Goal: Download file/media

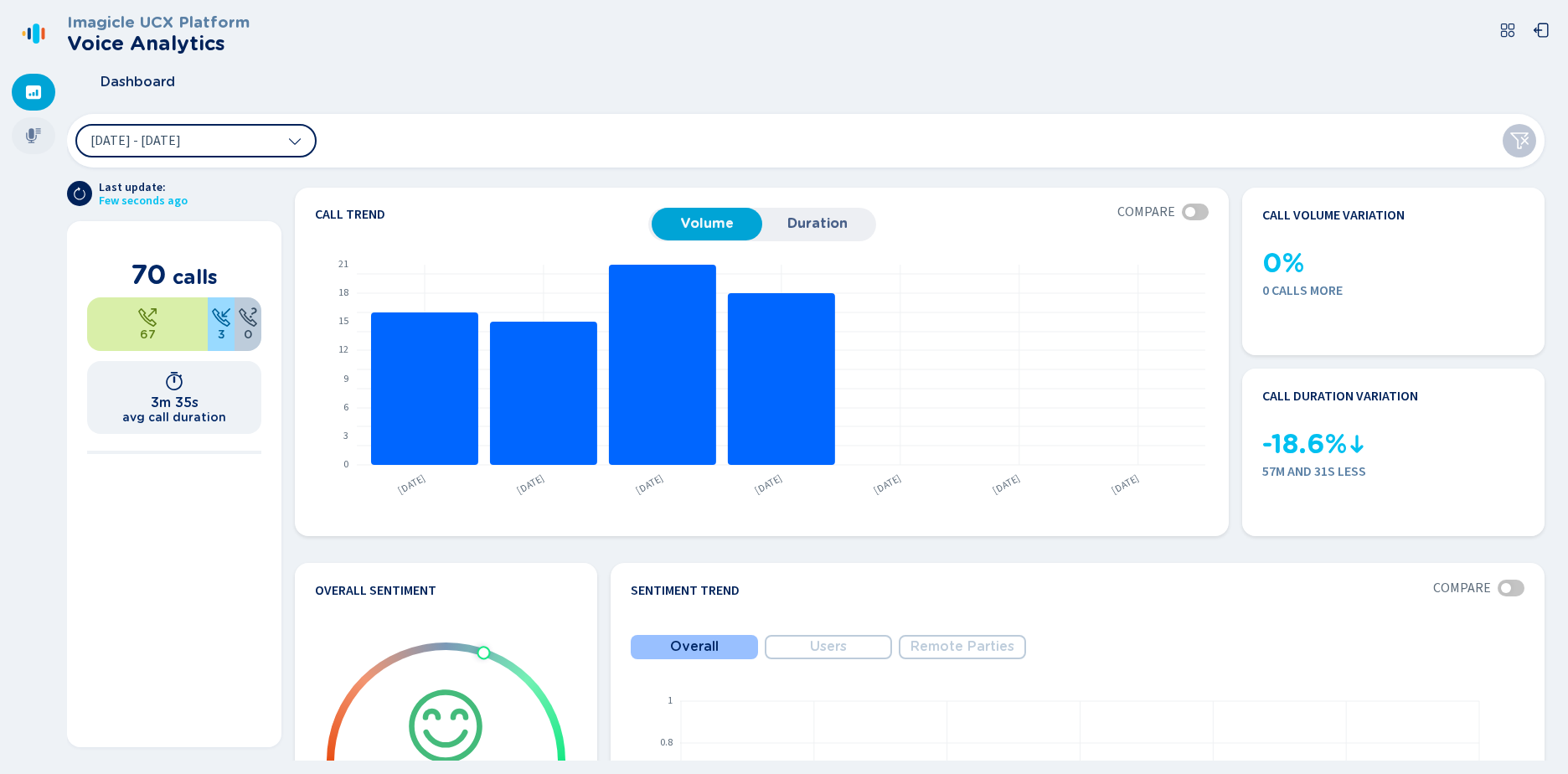
click at [35, 142] on icon at bounding box center [33, 136] width 17 height 17
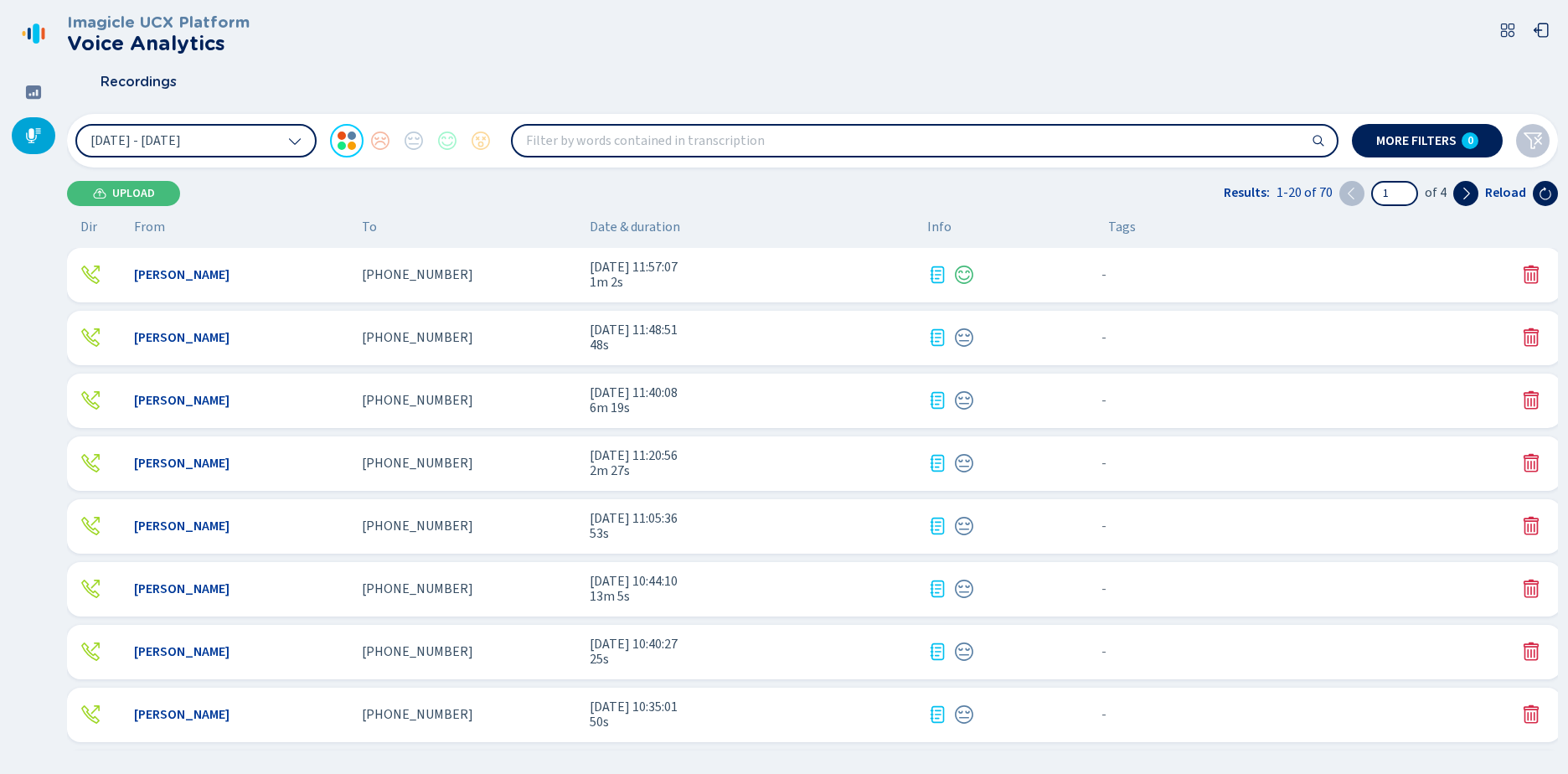
click at [348, 405] on div "[PERSON_NAME] [PHONE_NUMBER] [DATE] 11:40:08 6m 19s - {{hiddenTagsCount}} more" at bounding box center [814, 400] width 1494 height 55
click at [458, 396] on div "[PHONE_NUMBER]" at bounding box center [469, 401] width 214 height 15
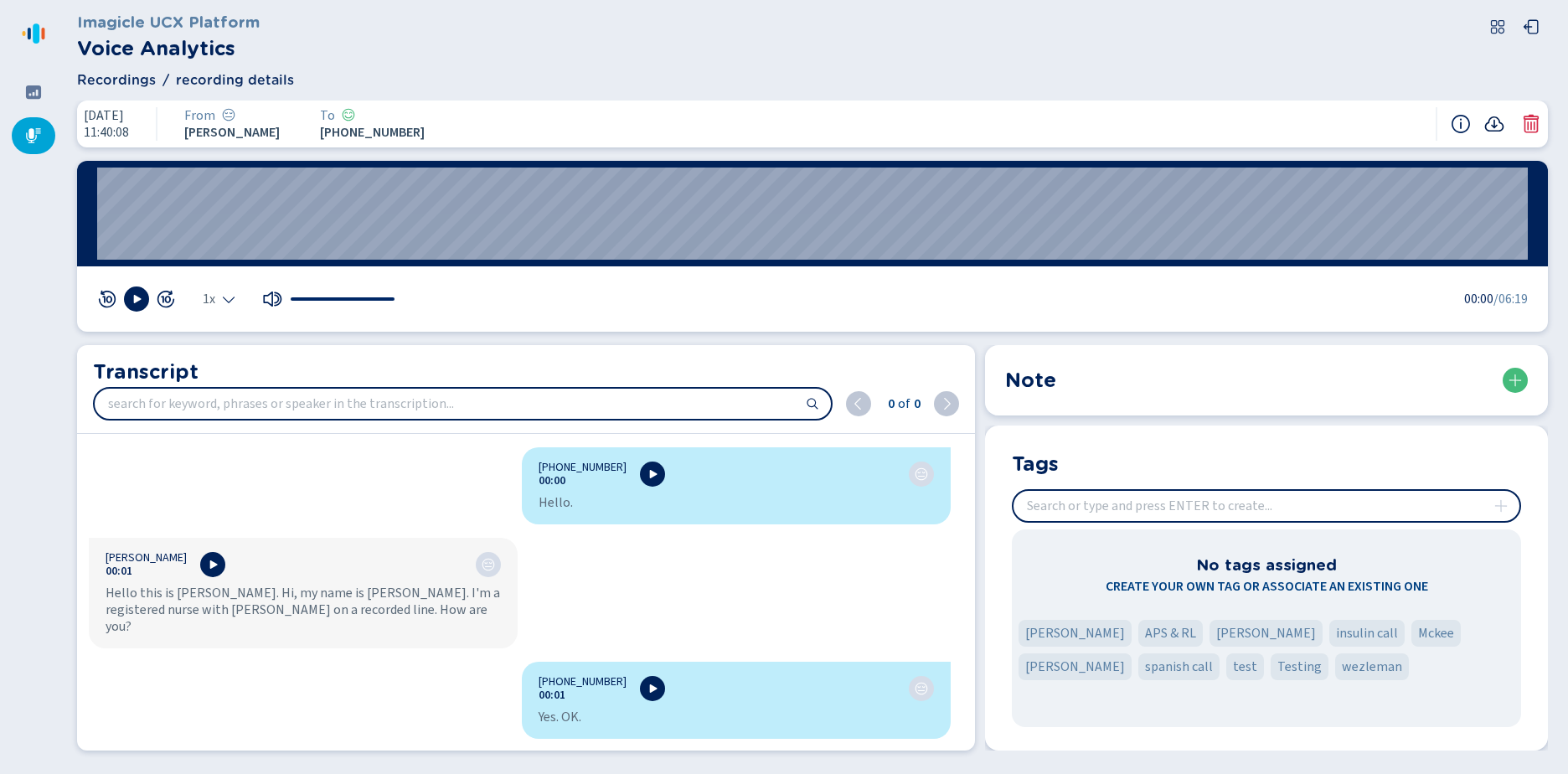
click at [1495, 130] on icon at bounding box center [1493, 123] width 20 height 20
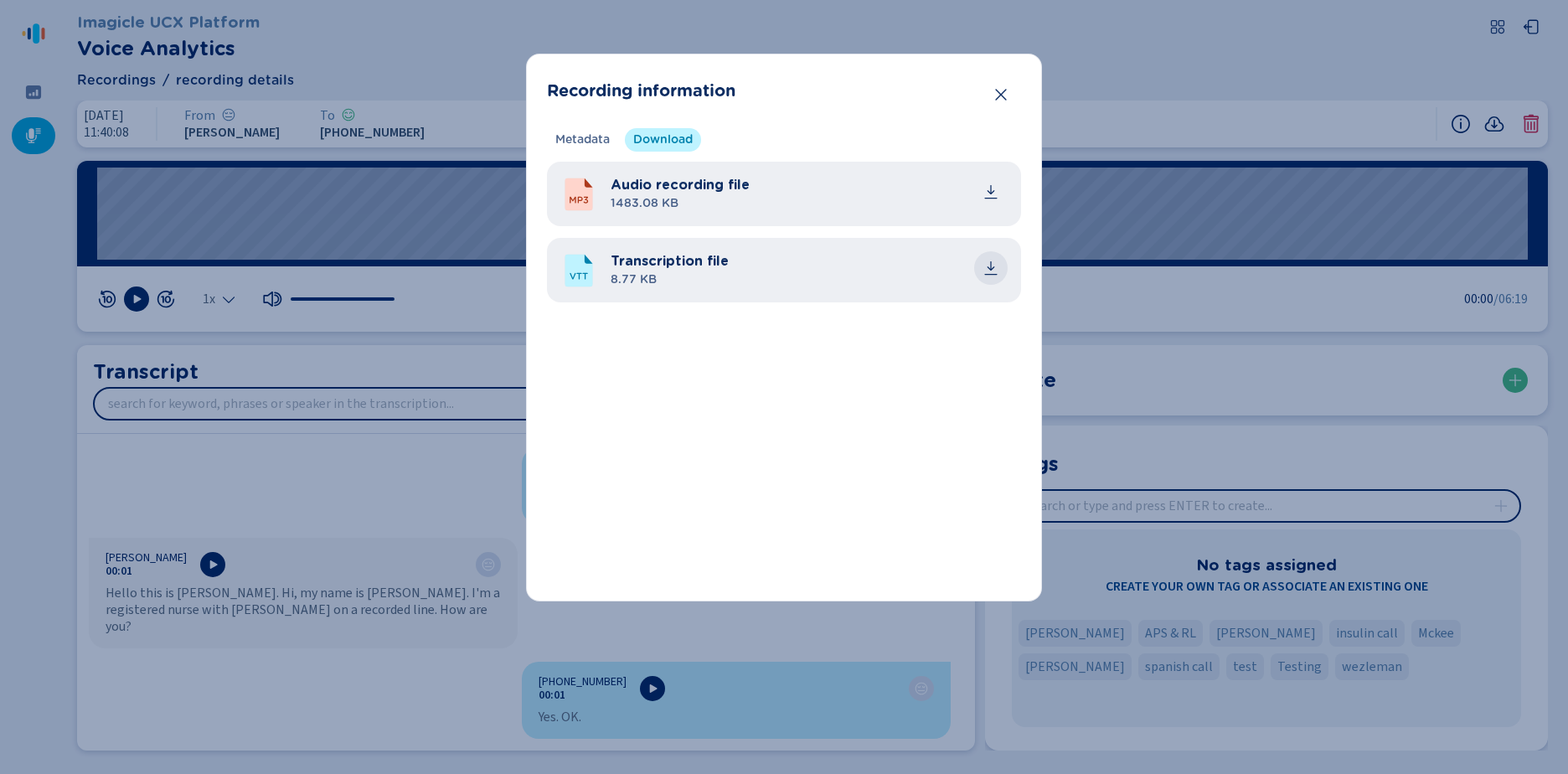
click at [987, 269] on icon "common.download" at bounding box center [991, 268] width 17 height 17
